Goal: Check status: Check status

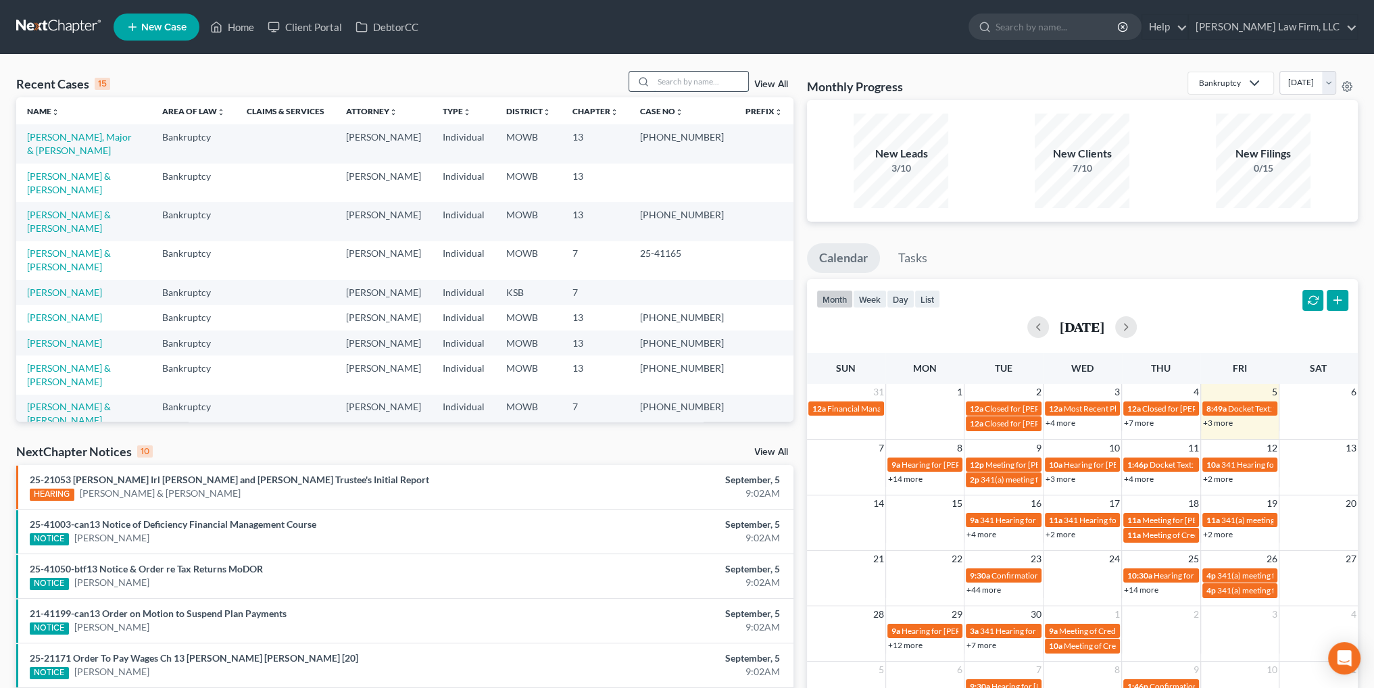
click at [692, 84] on input "search" at bounding box center [700, 82] width 95 height 20
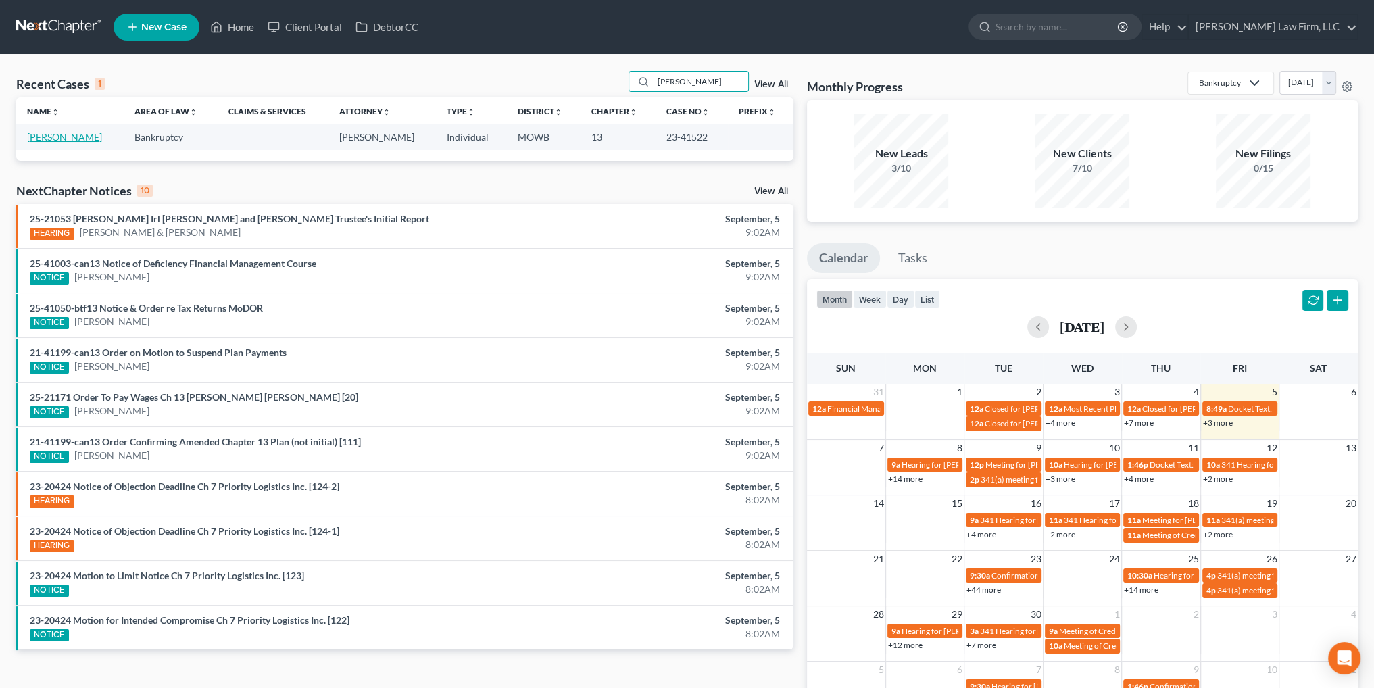
type input "[PERSON_NAME]"
click at [67, 136] on link "[PERSON_NAME]" at bounding box center [64, 136] width 75 height 11
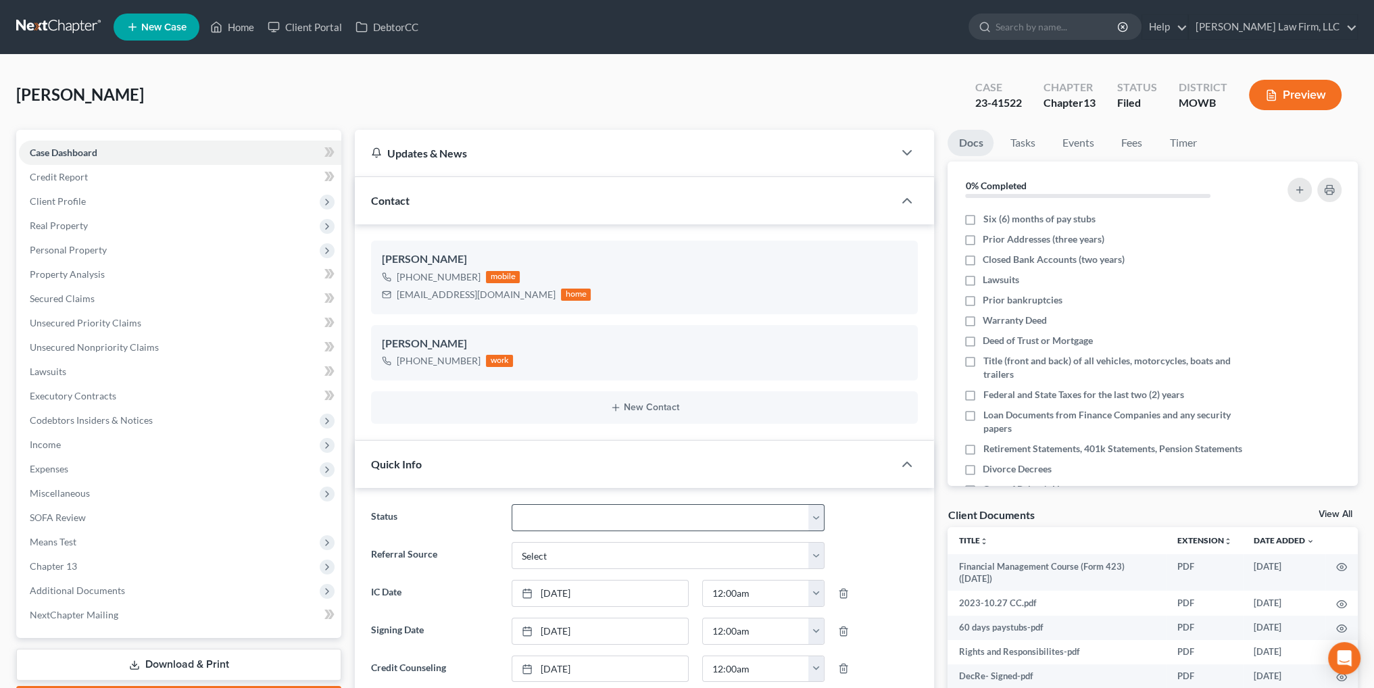
scroll to position [1983, 0]
click at [570, 510] on select "Closed Discharged Dismissed Filed In Progress Lead Lost Lead Ready to File To R…" at bounding box center [669, 517] width 314 height 27
select select "2"
click at [512, 504] on select "Closed Discharged Dismissed Filed In Progress Lead Lost Lead Ready to File To R…" at bounding box center [669, 517] width 314 height 27
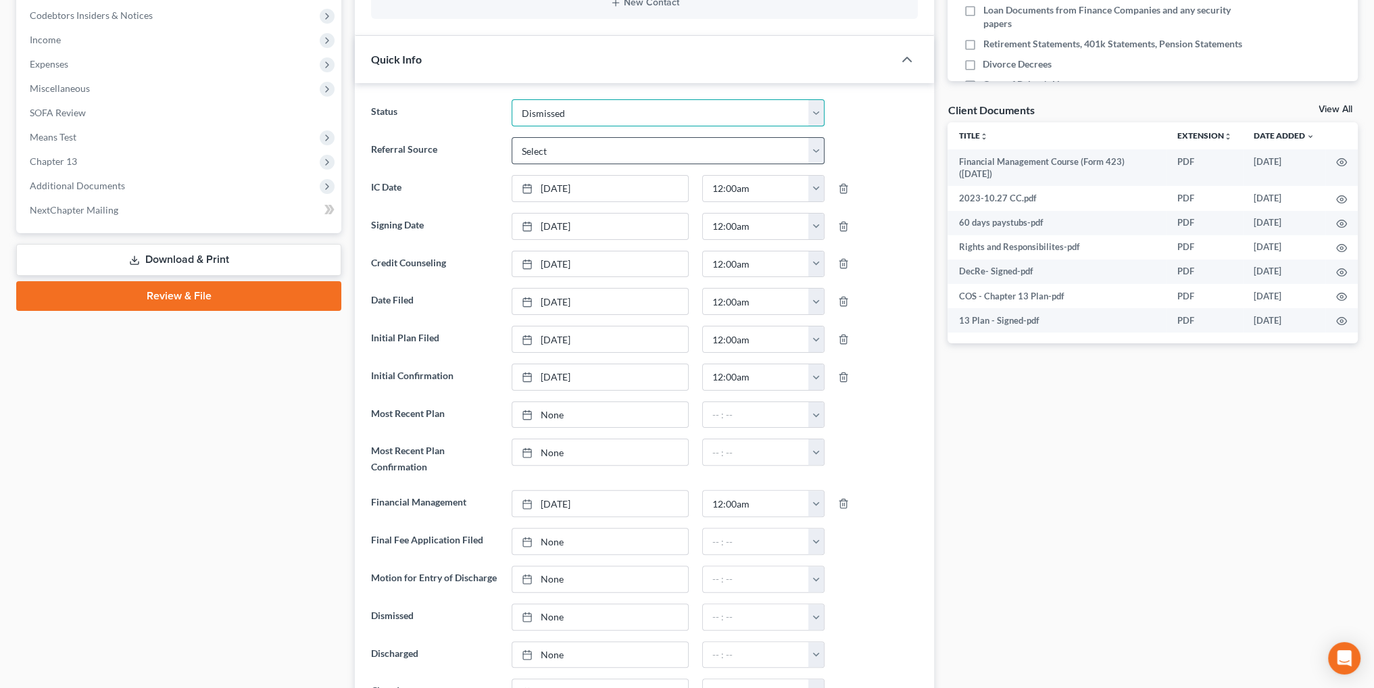
scroll to position [405, 0]
type input "[DATE]"
click at [542, 612] on link "None" at bounding box center [600, 616] width 176 height 26
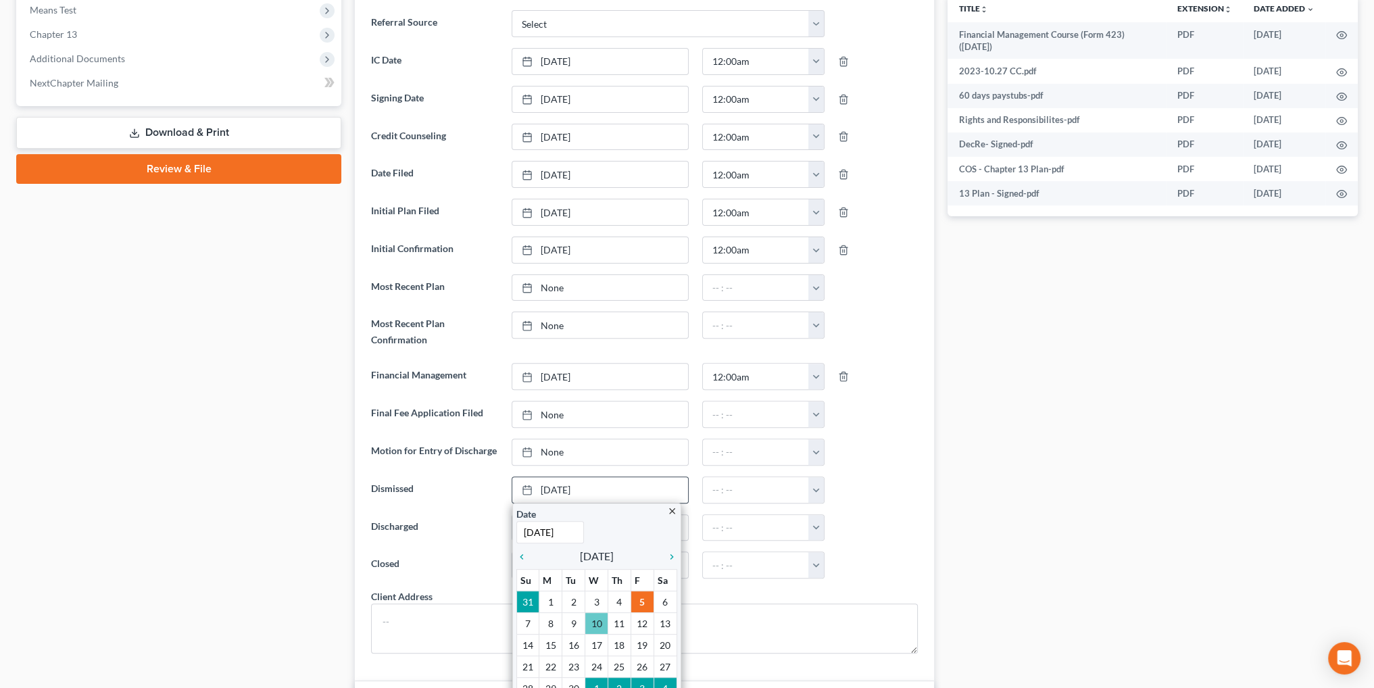
scroll to position [541, 0]
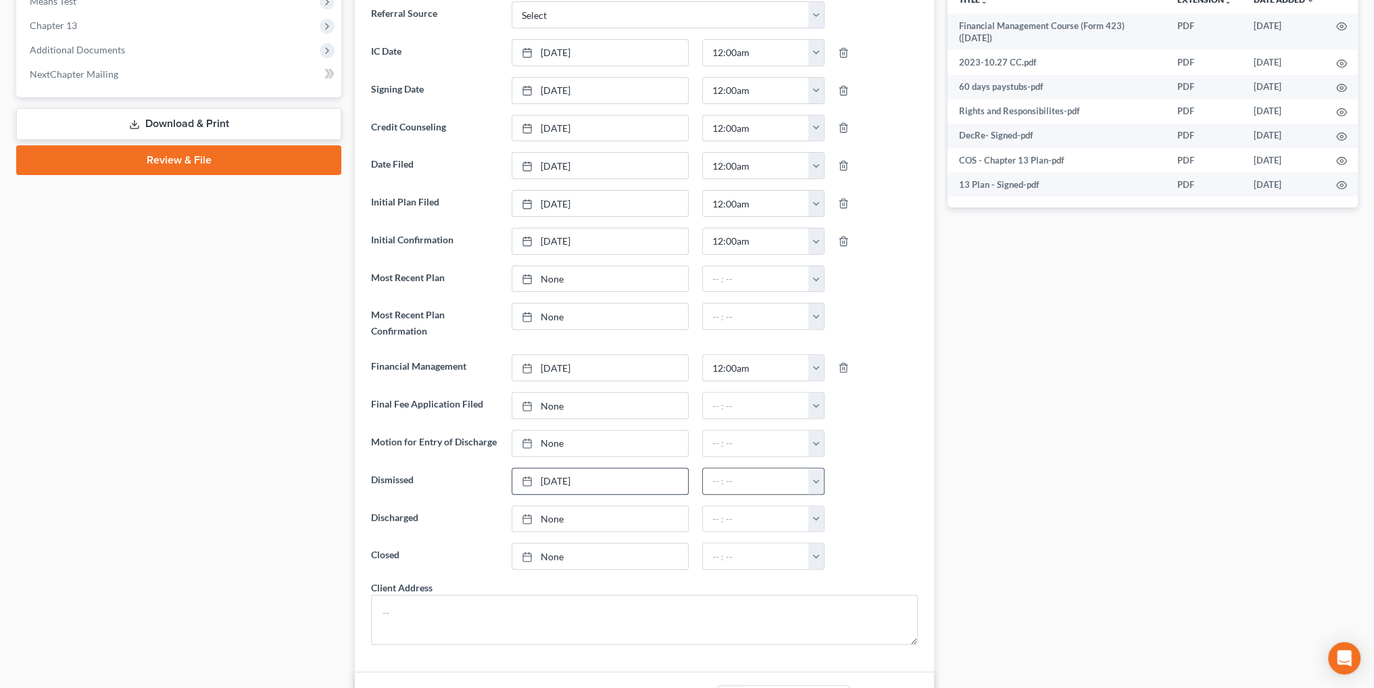
click at [816, 474] on button "button" at bounding box center [816, 481] width 16 height 26
click at [833, 502] on link "12:00am" at bounding box center [847, 510] width 76 height 23
type input "12:00am"
click at [1316, 488] on div "Docs Tasks Events Fees Timer 0% Completed Nothing here yet! Six (6) months of p…" at bounding box center [1153, 489] width 424 height 1800
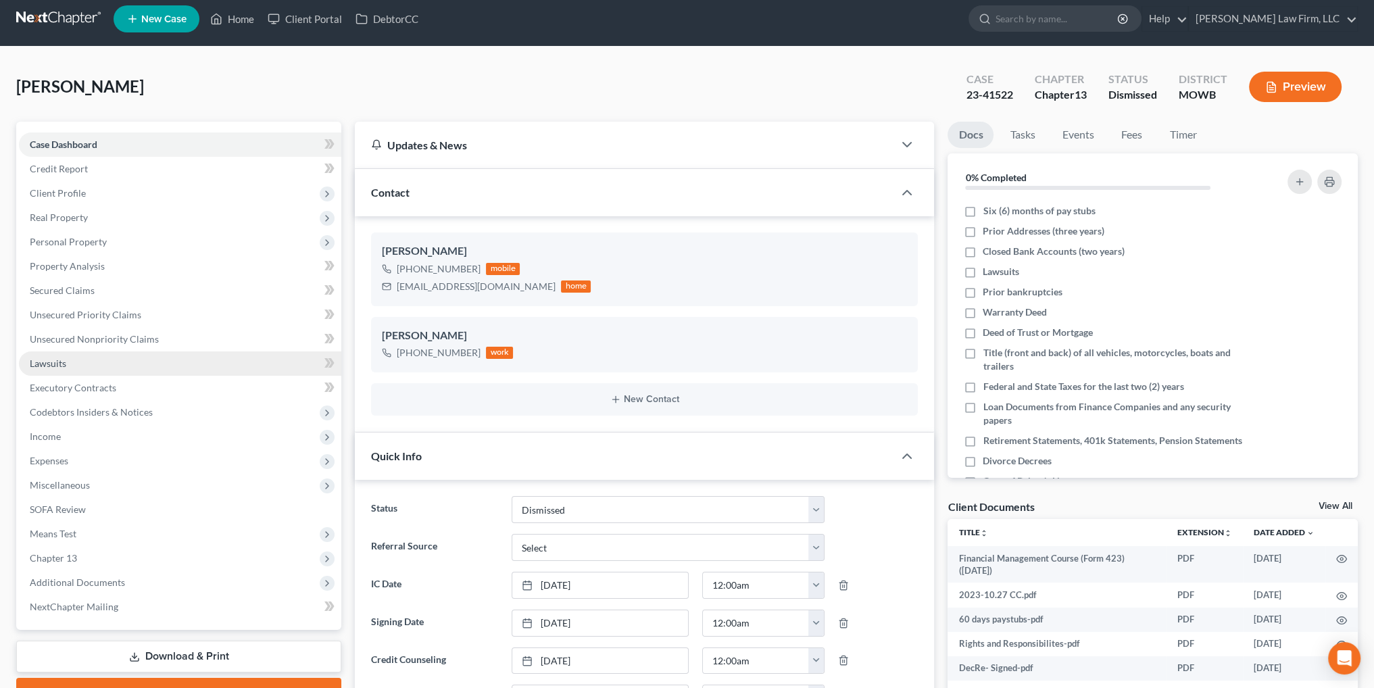
scroll to position [0, 0]
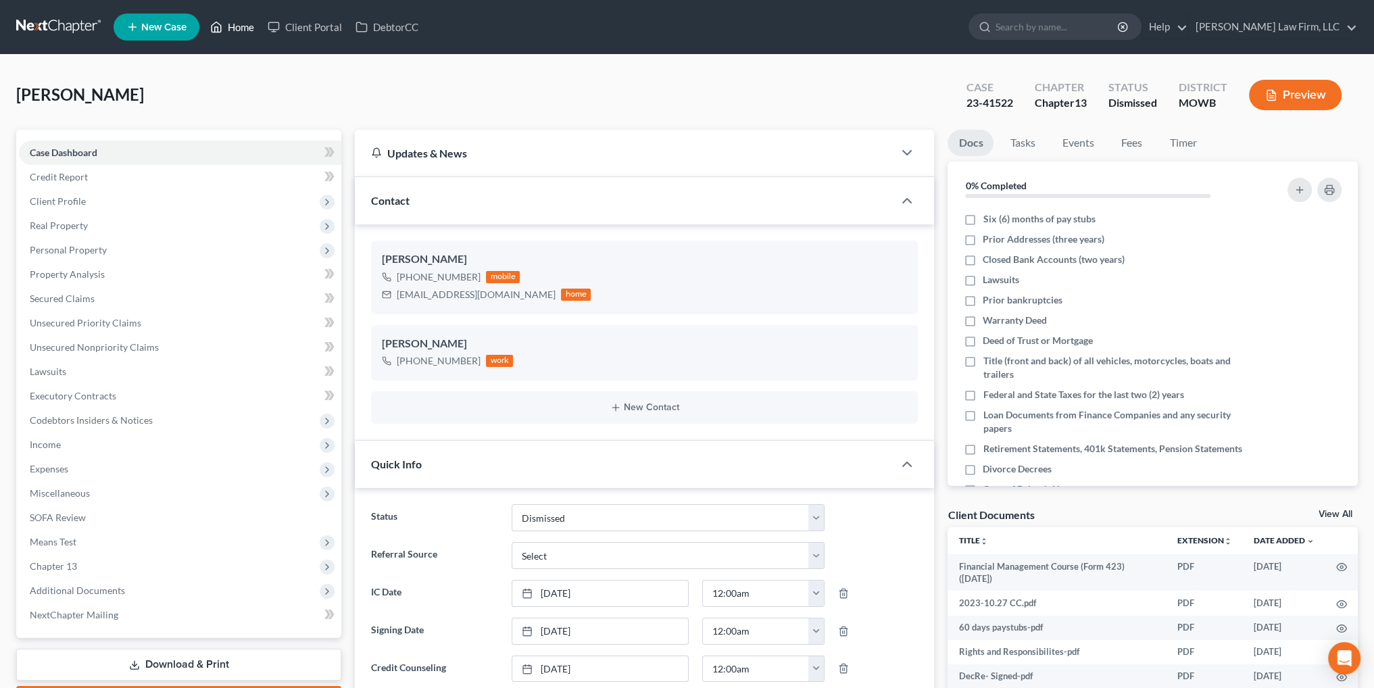
click at [228, 26] on link "Home" at bounding box center [231, 27] width 57 height 24
